Goal: Task Accomplishment & Management: Use online tool/utility

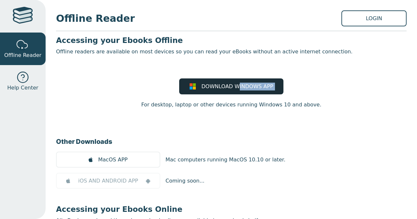
click at [242, 79] on main1 "Accessing your Ebooks Offline Offline readers are available on most devices so …" at bounding box center [231, 151] width 351 height 231
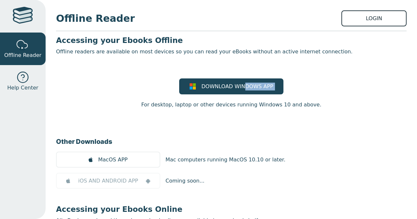
click at [351, 21] on link "LOGIN" at bounding box center [373, 18] width 65 height 16
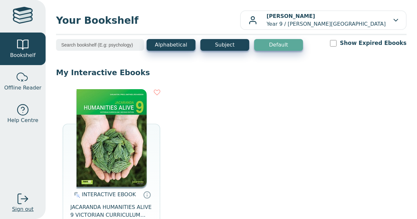
click at [26, 194] on div at bounding box center [22, 199] width 13 height 13
click at [350, 9] on div "Your Bookshelf [PERSON_NAME] Year 9 / [PERSON_NAME][GEOGRAPHIC_DATA] My Support…" at bounding box center [231, 109] width 371 height 219
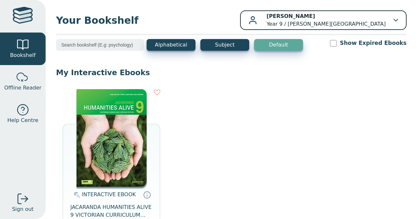
click at [373, 23] on p "[PERSON_NAME] Year 9 / [PERSON_NAME][GEOGRAPHIC_DATA]" at bounding box center [325, 20] width 119 height 16
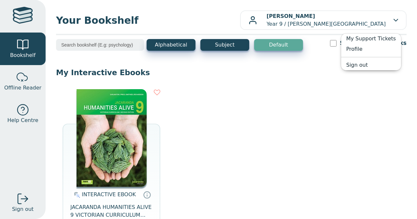
click at [310, 115] on div "INTERACTIVE EBOOK JACARANDA HUMANITIES ALIVE 9 VICTORIAN CURRICULUM LEARNON EBO…" at bounding box center [231, 170] width 351 height 174
